Goal: Task Accomplishment & Management: Manage account settings

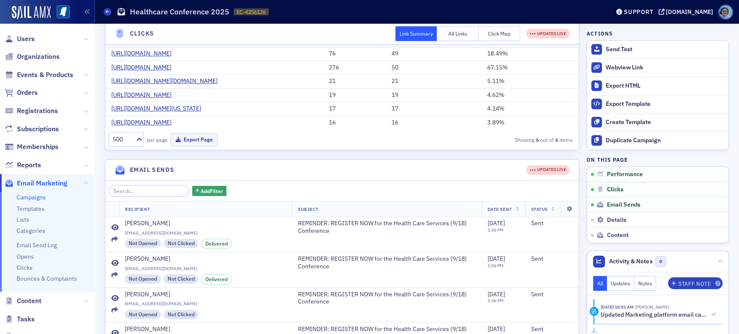
scroll to position [169, 0]
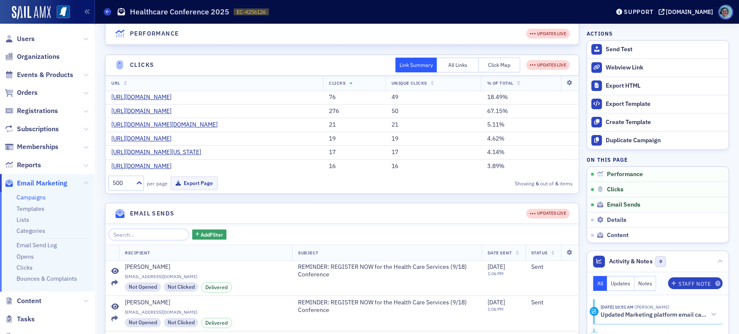
click at [492, 63] on button "Click Map" at bounding box center [499, 65] width 42 height 15
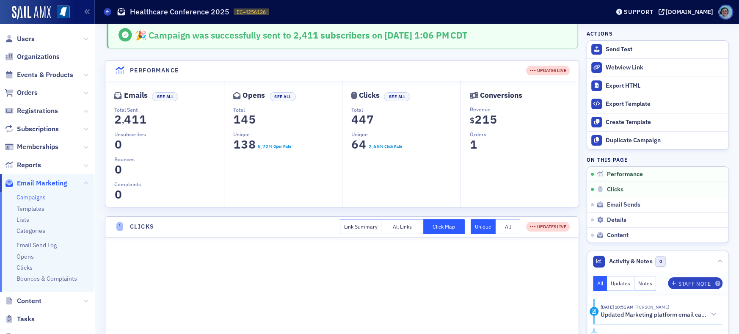
scroll to position [0, 0]
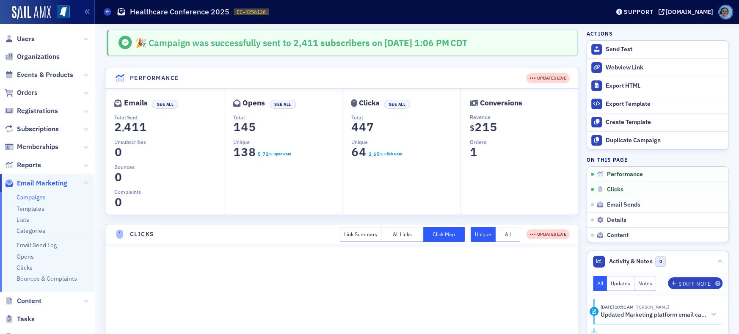
click at [489, 96] on div "Conversions Revenue $ 0 1 2 3 4 5 6 7 8 9 2 0 1 2 3 4 5 6 7 8 9 1 0 1 2 3 4 5 6…" at bounding box center [519, 152] width 118 height 126
click at [491, 104] on div "Conversions" at bounding box center [501, 103] width 42 height 5
click at [25, 89] on span "Orders" at bounding box center [27, 92] width 21 height 9
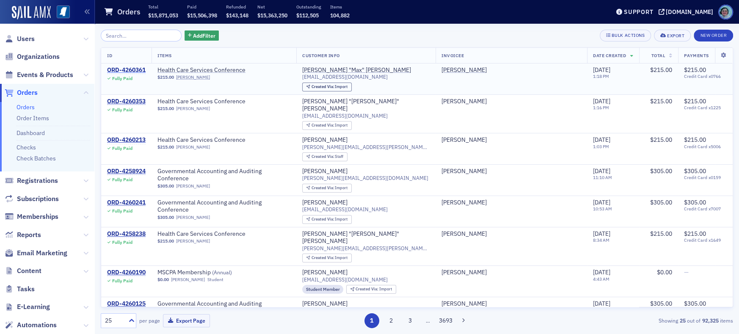
click at [129, 69] on div "ORD-4260361" at bounding box center [126, 70] width 38 height 8
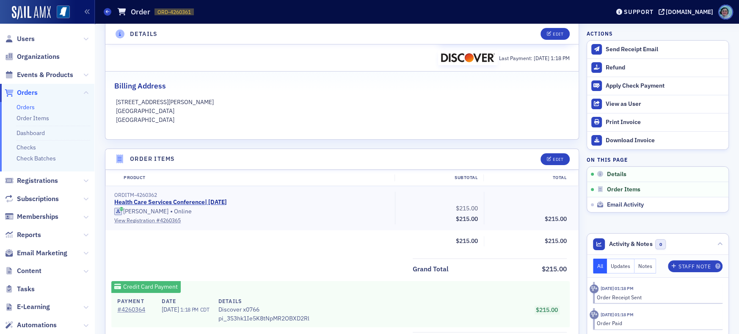
scroll to position [254, 0]
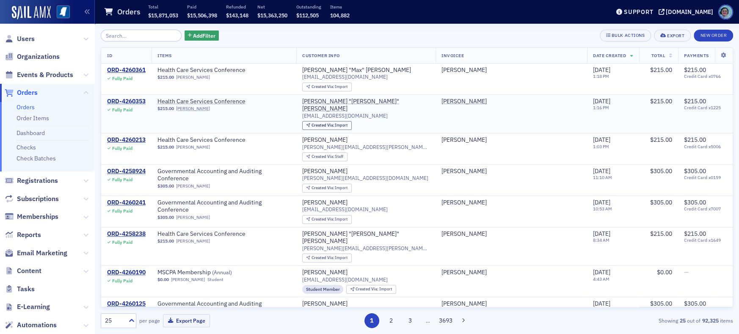
click at [138, 98] on div "ORD-4260353" at bounding box center [126, 102] width 38 height 8
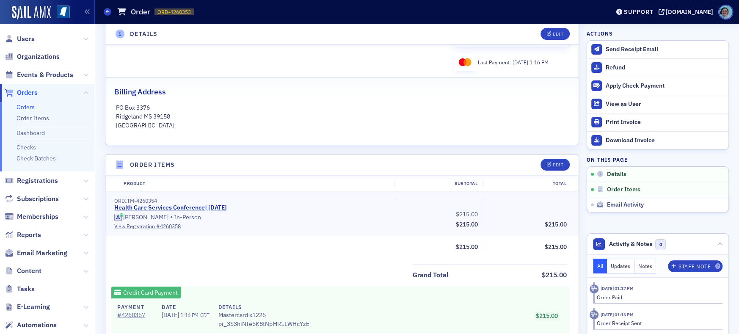
scroll to position [169, 0]
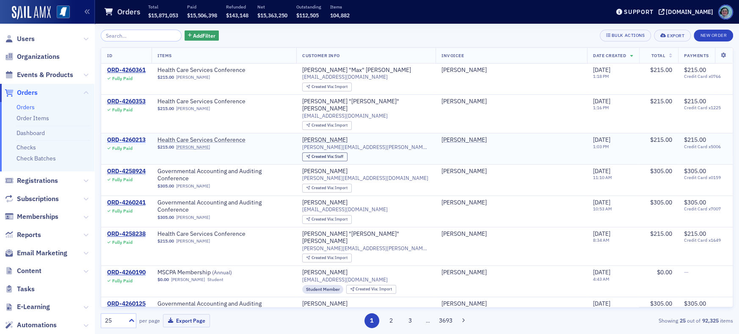
click at [127, 136] on div "ORD-4260213" at bounding box center [126, 140] width 38 height 8
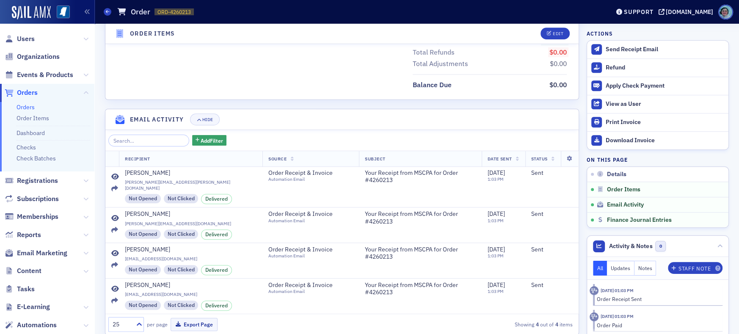
scroll to position [508, 0]
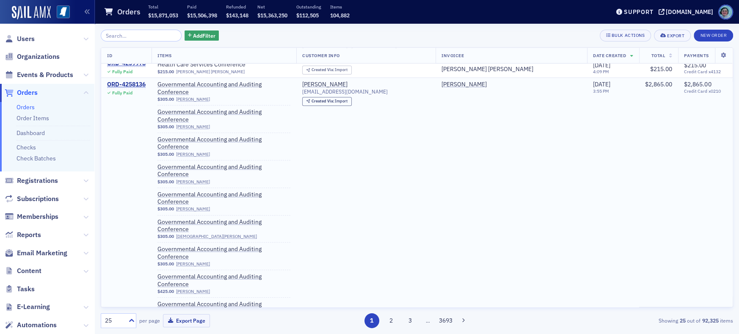
scroll to position [296, 0]
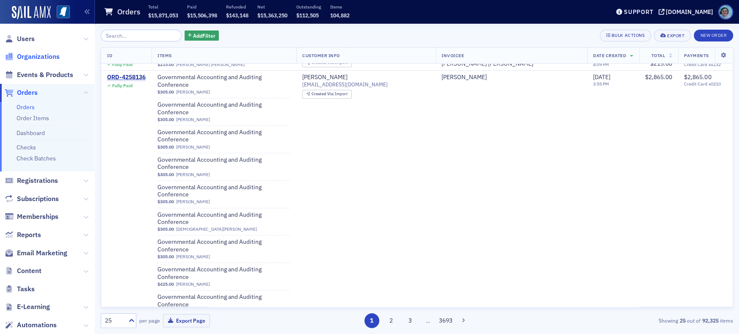
click at [50, 54] on span "Organizations" at bounding box center [38, 56] width 43 height 9
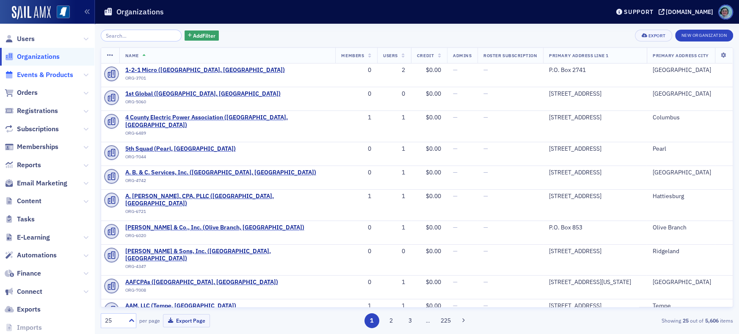
click at [59, 71] on span "Events & Products" at bounding box center [45, 74] width 56 height 9
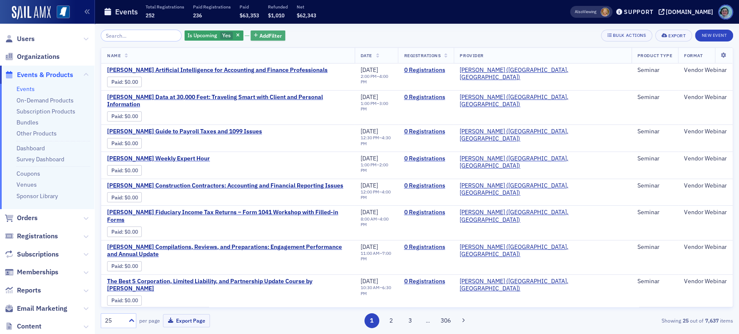
click at [273, 38] on span "Add Filter" at bounding box center [270, 36] width 22 height 8
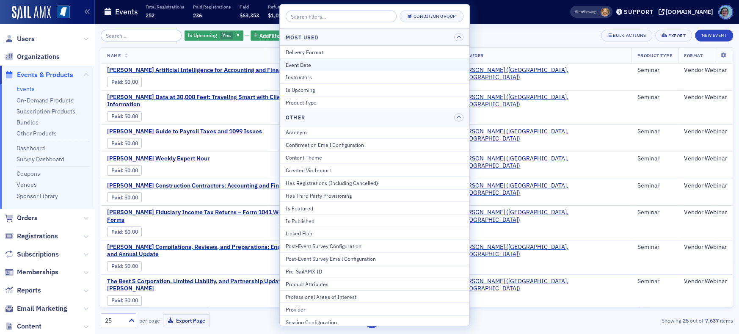
click at [311, 67] on div "Event Date" at bounding box center [375, 64] width 178 height 8
select select "8"
select select "2025"
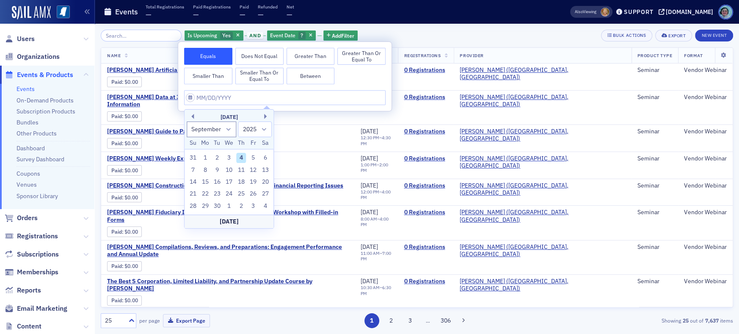
click at [242, 164] on div "7 8 9 10 11 12 13" at bounding box center [229, 170] width 84 height 12
click at [242, 169] on div "11" at bounding box center [241, 170] width 10 height 10
type input "09/11/2025"
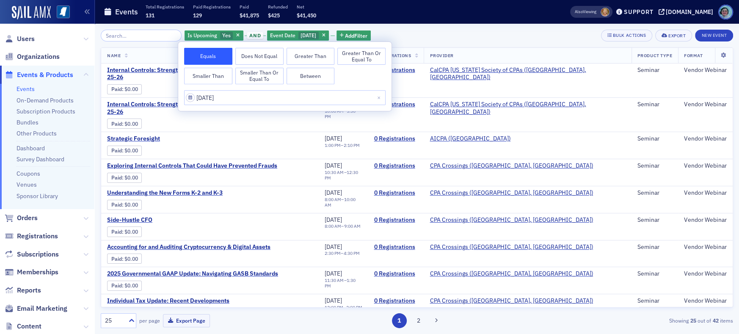
click at [459, 38] on div "Is Upcoming Yes and Event Date 9/11/2025 Add Filter Bulk Actions Export New Eve…" at bounding box center [417, 36] width 632 height 12
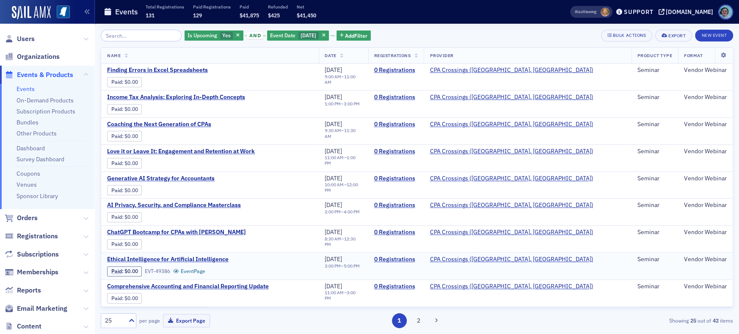
scroll to position [429, 0]
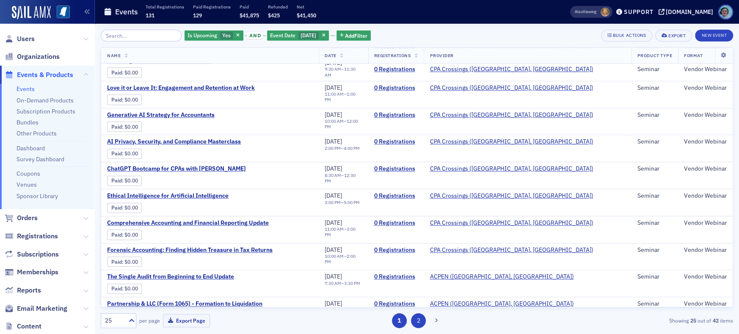
click at [417, 321] on button "2" at bounding box center [418, 320] width 15 height 15
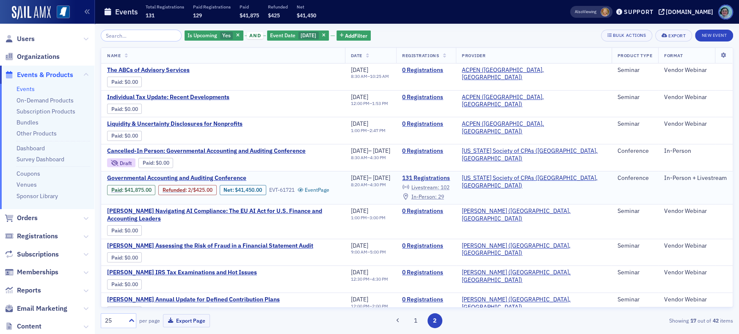
click at [449, 185] on span "102" at bounding box center [444, 187] width 9 height 7
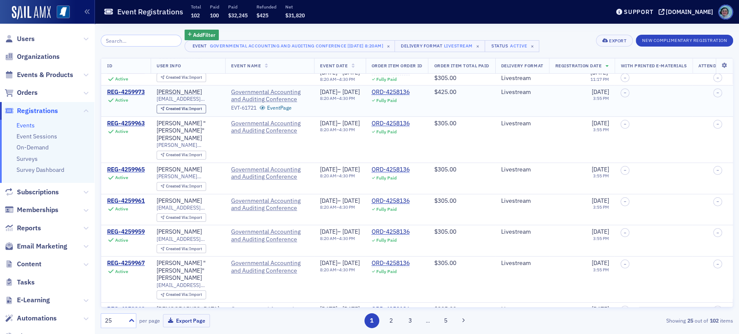
scroll to position [127, 0]
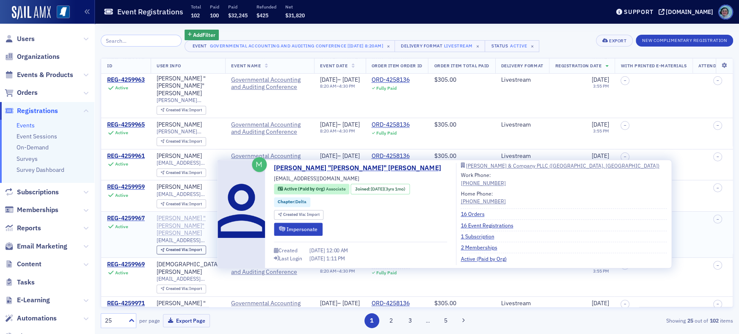
click at [166, 220] on div "Elizabeth "Vaughn" Dixon" at bounding box center [188, 225] width 63 height 22
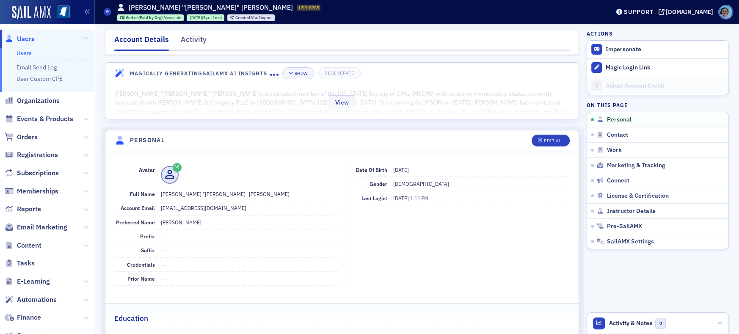
click at [300, 110] on div "View" at bounding box center [341, 101] width 473 height 36
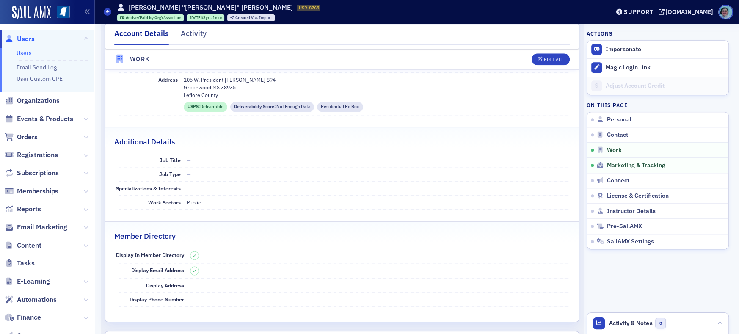
scroll to position [786, 0]
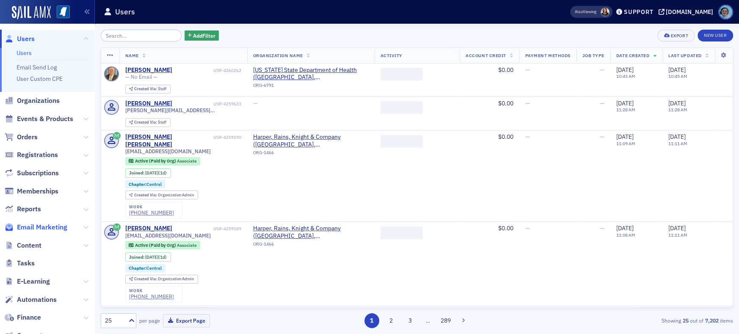
click at [46, 228] on span "Email Marketing" at bounding box center [42, 227] width 50 height 9
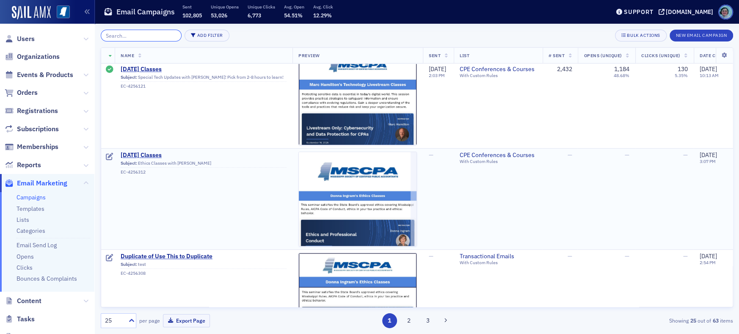
scroll to position [338, 0]
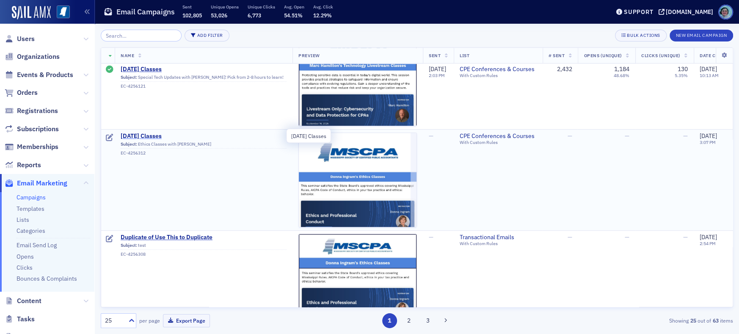
click at [170, 132] on span "September 23rd Classes" at bounding box center [204, 136] width 166 height 8
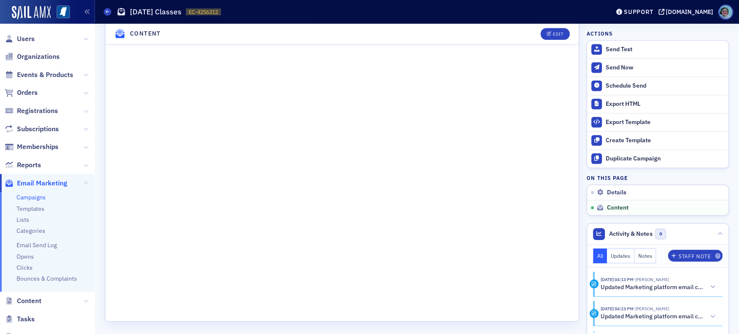
scroll to position [603, 0]
click at [558, 34] on div "Edit" at bounding box center [558, 34] width 11 height 5
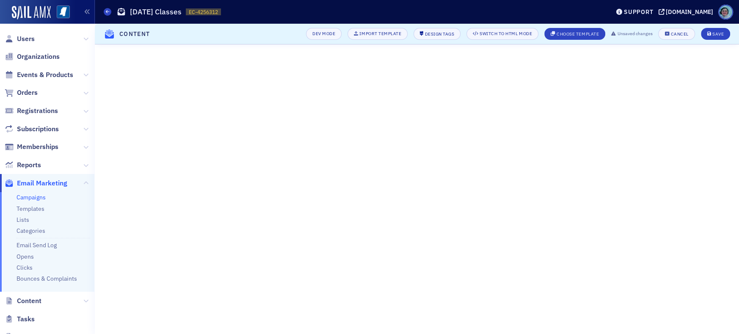
click at [714, 41] on header "Content Dev Mode Import Template Design Tags Switch to HTML Mode Choose Templat…" at bounding box center [417, 34] width 644 height 21
click at [714, 35] on div "Save" at bounding box center [717, 34] width 11 height 5
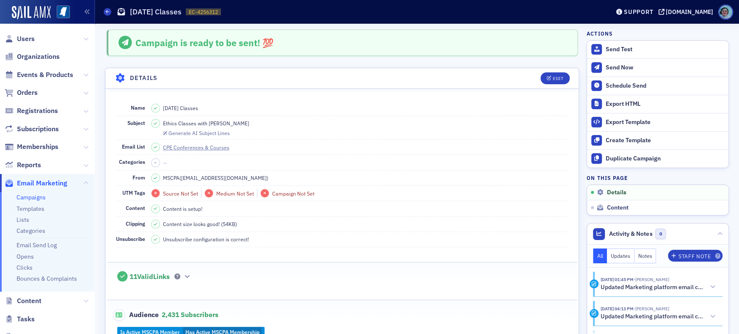
scroll to position [0, 0]
click at [110, 8] on span at bounding box center [108, 12] width 8 height 8
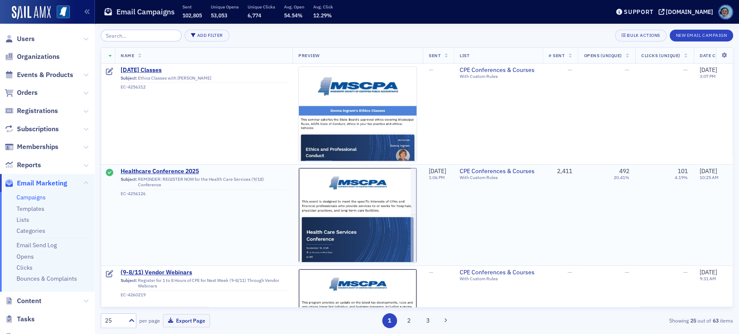
scroll to position [42, 0]
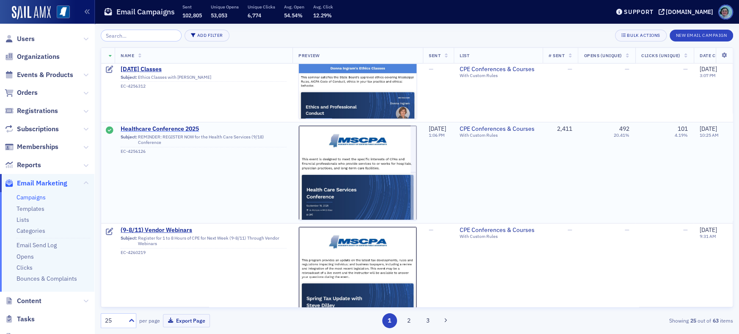
click at [177, 129] on span "Healthcare Conference 2025" at bounding box center [204, 129] width 166 height 8
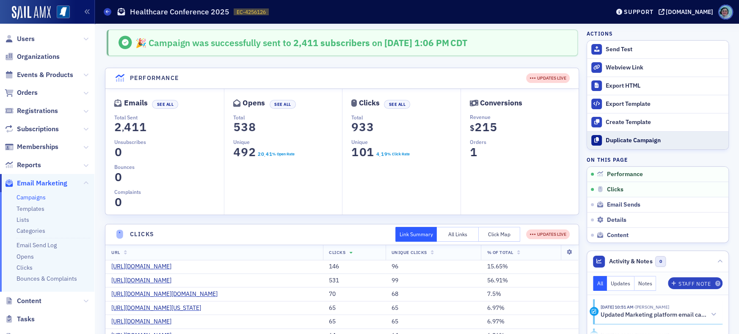
click at [623, 144] on button "Duplicate Campaign" at bounding box center [657, 140] width 141 height 18
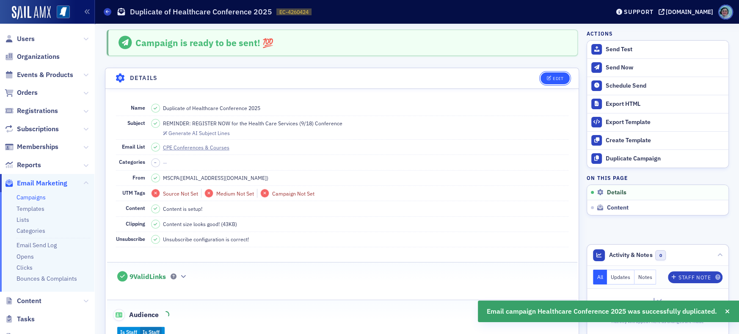
click at [542, 79] on button "Edit" at bounding box center [554, 78] width 29 height 12
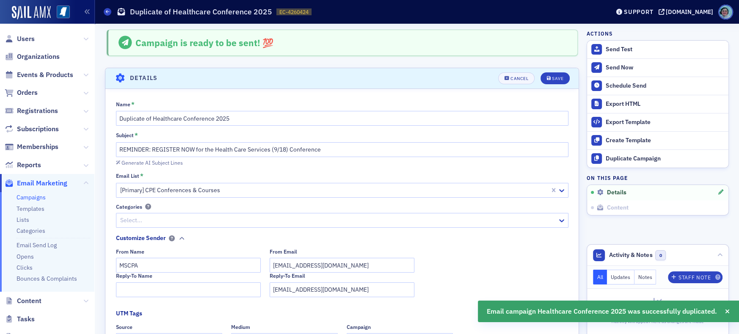
scroll to position [39, 0]
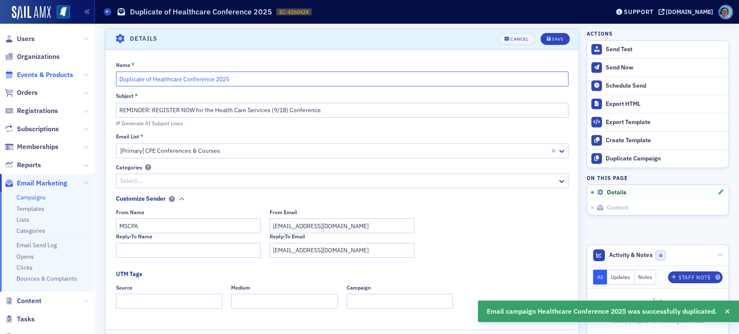
drag, startPoint x: 179, startPoint y: 80, endPoint x: 54, endPoint y: 74, distance: 124.5
click at [71, 76] on div "Users Organizations Events & Products Orders Registrations Subscriptions Member…" at bounding box center [369, 167] width 739 height 334
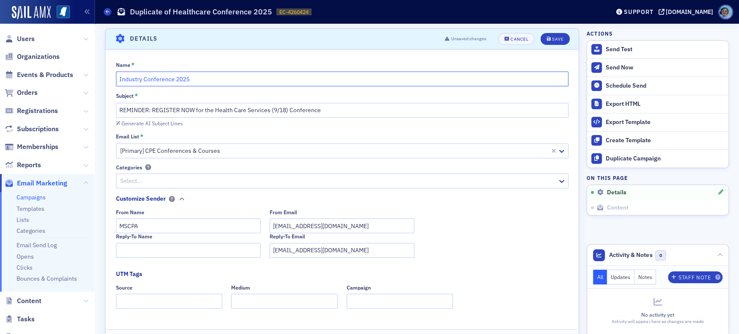
type input "Industry Conference 2025"
drag, startPoint x: 268, startPoint y: 109, endPoint x: 212, endPoint y: 108, distance: 55.9
click at [212, 108] on input "REMINDER: REGISTER NOW for the Health Care Services (9/18) Conference" at bounding box center [342, 110] width 452 height 15
drag, startPoint x: 251, startPoint y: 110, endPoint x: 238, endPoint y: 108, distance: 13.3
click at [238, 108] on input "REMINDER: REGISTER NOW for the Industry (9/18) Conference" at bounding box center [342, 110] width 452 height 15
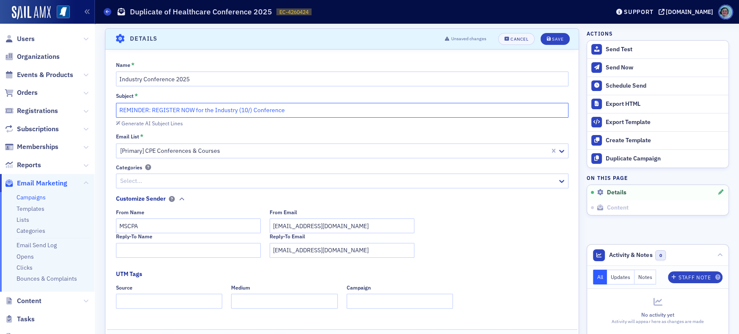
type input "REMINDER: REGISTER NOW for the Industry (10/) Conference"
drag, startPoint x: 137, startPoint y: 77, endPoint x: 75, endPoint y: 74, distance: 62.3
click at [75, 75] on div "Users Organizations Events & Products Orders Registrations Subscriptions Member…" at bounding box center [369, 167] width 739 height 334
type input "Not for Profit Conference 2025"
click at [227, 110] on input "REMINDER: REGISTER NOW for the Industry (10/) Conference" at bounding box center [342, 110] width 452 height 15
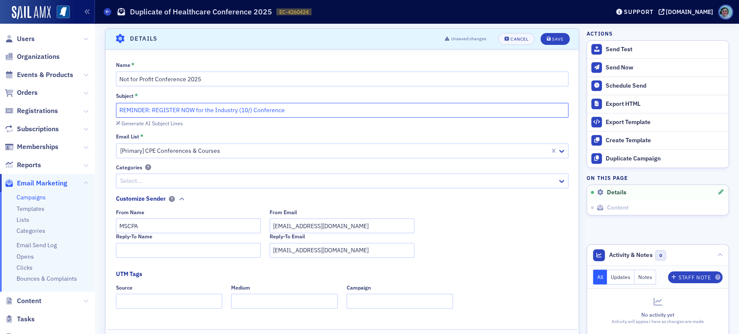
click at [227, 110] on input "REMINDER: REGISTER NOW for the Industry (10/) Conference" at bounding box center [342, 110] width 452 height 15
drag, startPoint x: 260, startPoint y: 109, endPoint x: 252, endPoint y: 109, distance: 8.5
click at [252, 109] on input "REMINDER: REGISTER NOW for the Not-for-Profit (10/) Conference" at bounding box center [342, 110] width 452 height 15
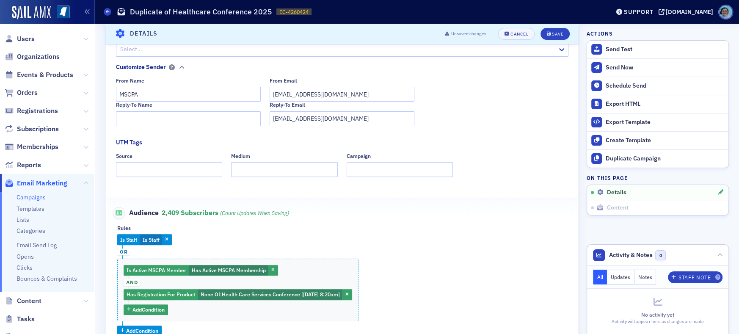
scroll to position [209, 0]
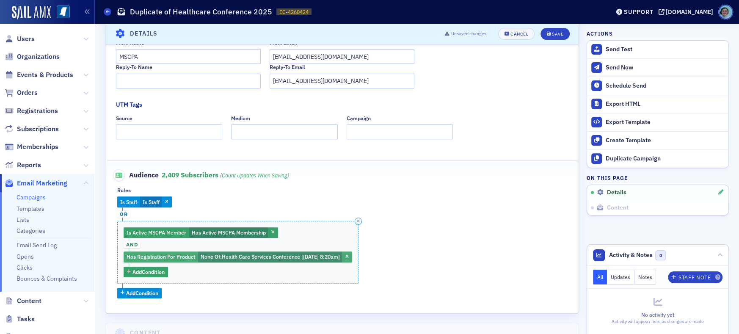
type input "REMINDER: REGISTER NOW for the Not-for-Profit (9/25) Conference"
click at [290, 258] on span "Health Care Services Conference [9/18/2025 8:20am]" at bounding box center [281, 256] width 118 height 7
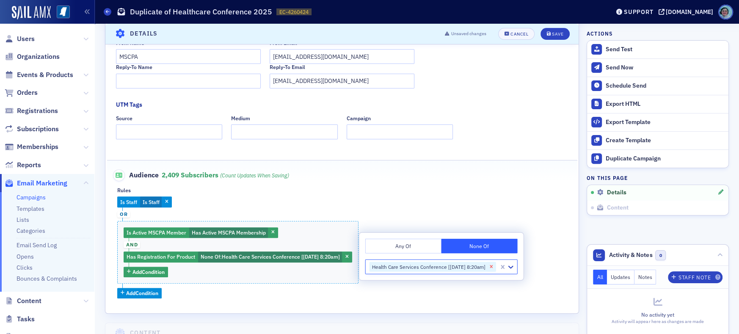
click at [494, 268] on icon "Remove Health Care Services Conference [9/18/2025 8:20am]" at bounding box center [491, 267] width 6 height 6
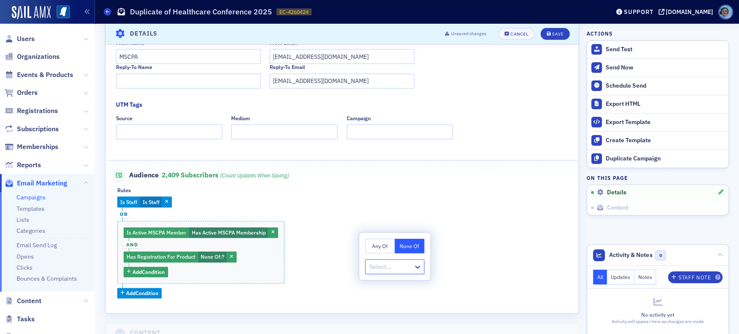
click at [400, 265] on div at bounding box center [390, 266] width 44 height 11
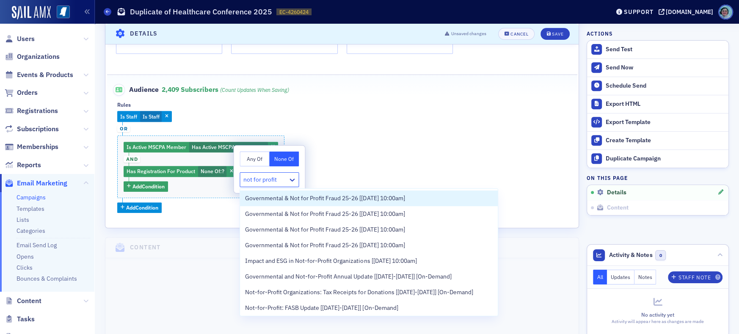
scroll to position [335, 0]
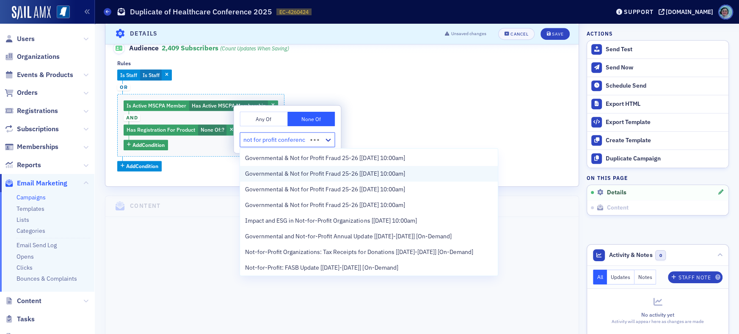
type input "not for profit conference"
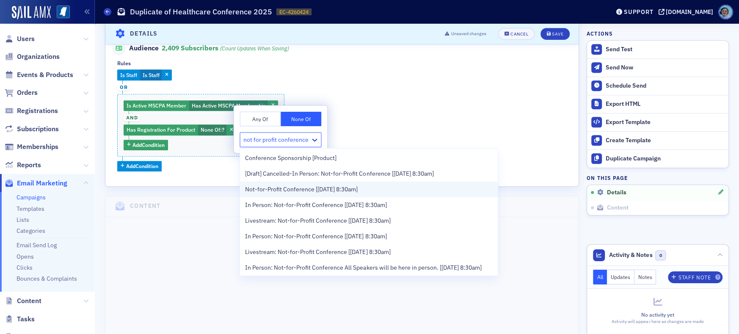
click at [399, 191] on div "Not-for-Profit Conference [9/25/2025 8:30am]" at bounding box center [368, 189] width 247 height 9
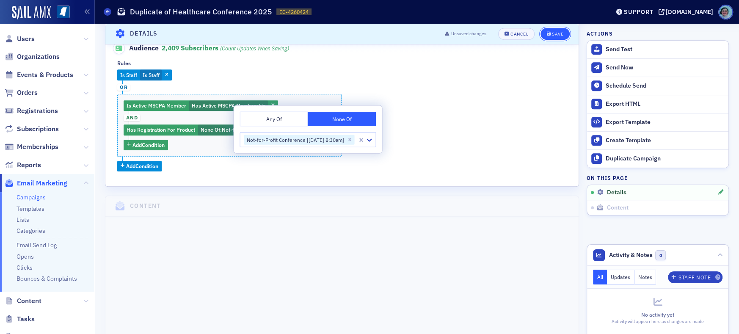
click at [554, 29] on button "Save" at bounding box center [554, 34] width 29 height 12
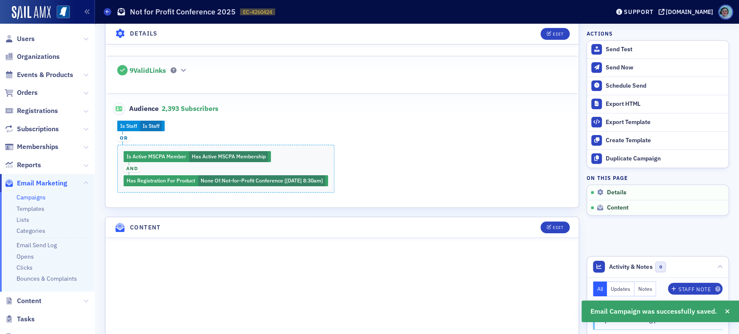
scroll to position [209, 0]
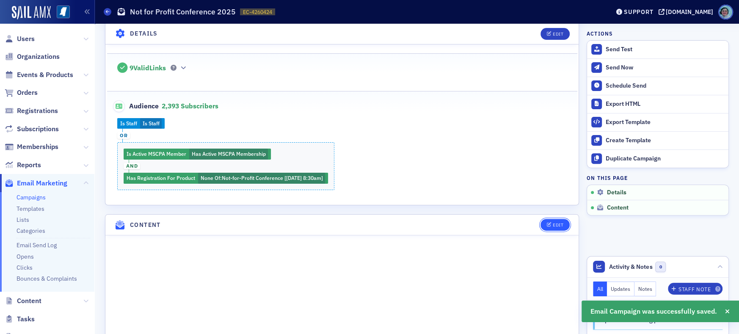
click at [553, 223] on div "Edit" at bounding box center [558, 225] width 11 height 5
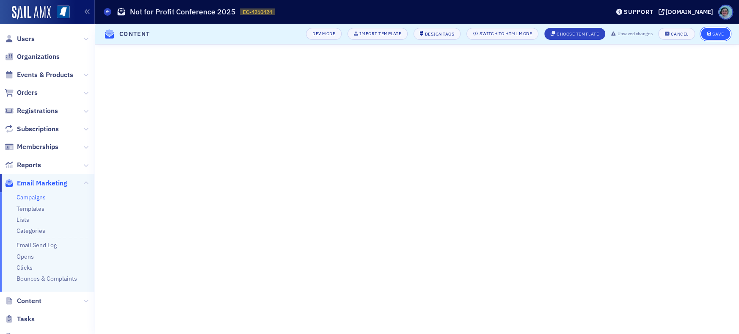
click at [712, 38] on button "Save" at bounding box center [715, 34] width 29 height 12
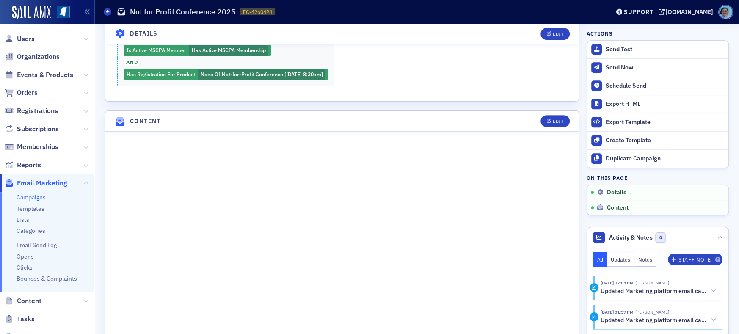
scroll to position [299, 0]
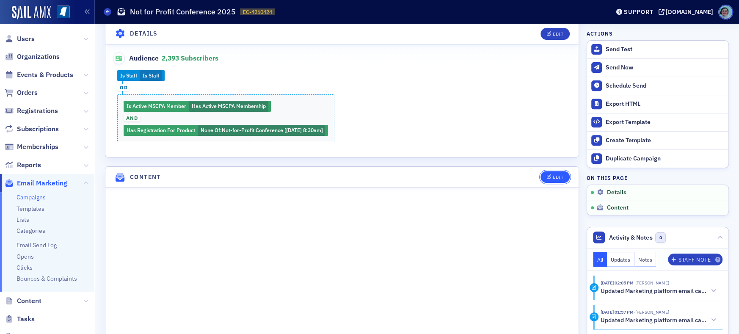
click at [559, 176] on div "Edit" at bounding box center [558, 177] width 11 height 5
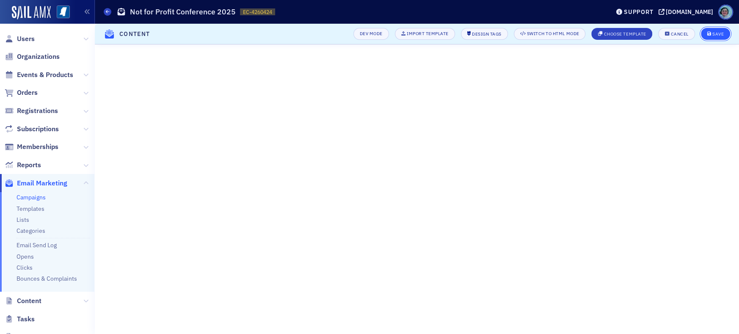
click at [717, 36] on div "Save" at bounding box center [717, 34] width 11 height 5
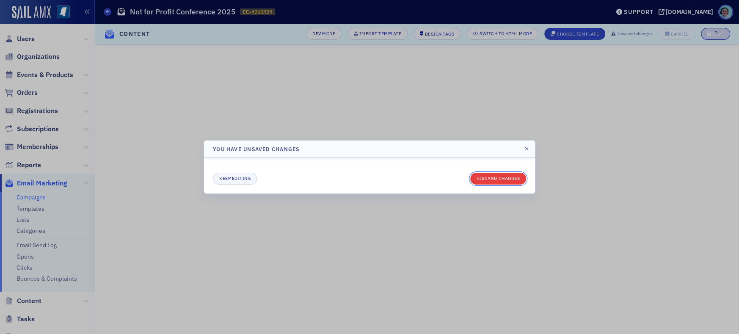
click at [512, 176] on button "Discard changes" at bounding box center [498, 179] width 56 height 12
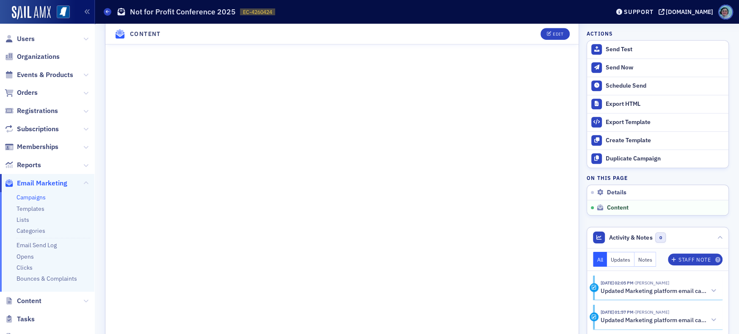
scroll to position [338, 0]
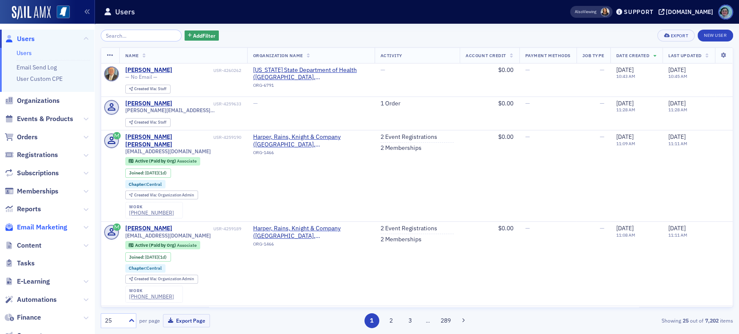
click at [36, 224] on span "Email Marketing" at bounding box center [42, 227] width 50 height 9
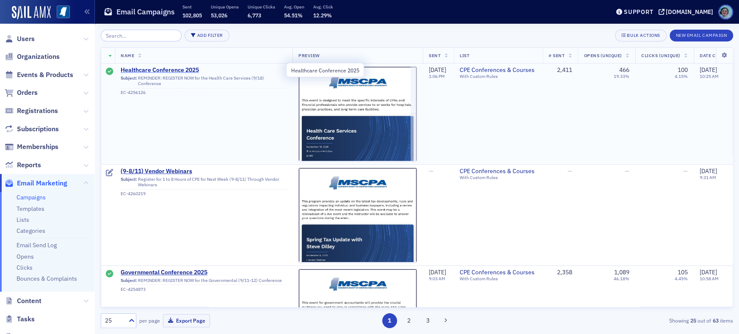
click at [186, 69] on span "Healthcare Conference 2025" at bounding box center [204, 70] width 166 height 8
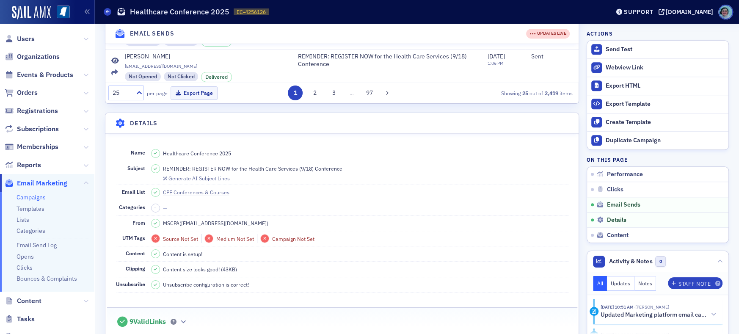
scroll to position [344, 0]
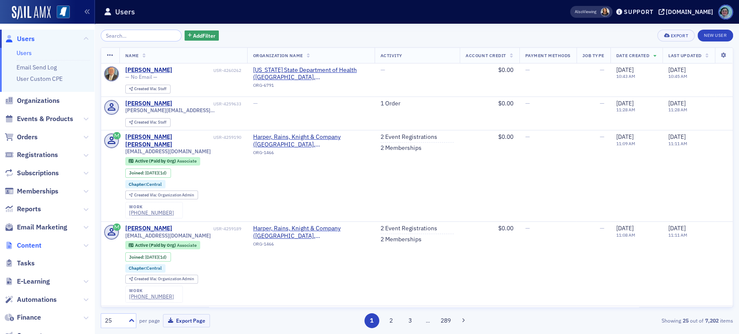
click at [35, 247] on span "Content" at bounding box center [29, 245] width 25 height 9
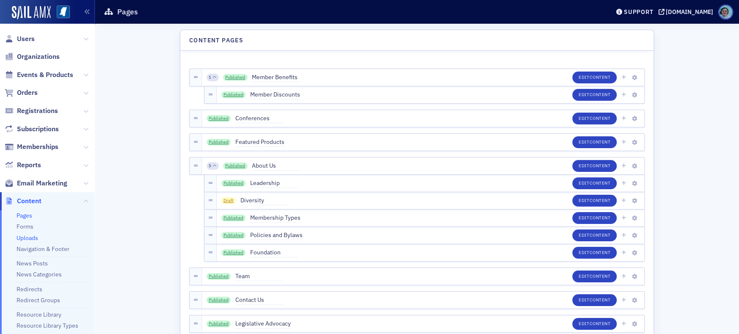
click at [31, 236] on link "Uploads" at bounding box center [27, 238] width 22 height 8
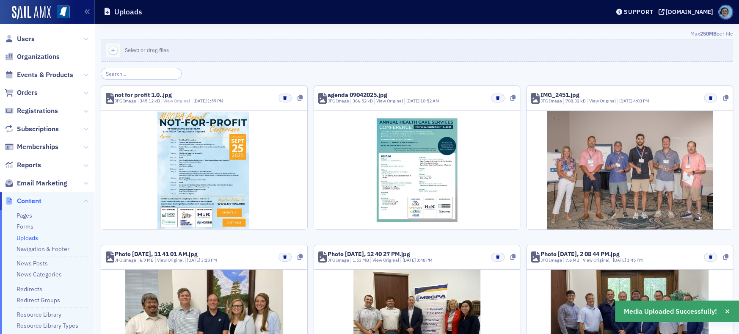
click at [170, 98] on link "View Original" at bounding box center [176, 101] width 27 height 6
